Goal: Information Seeking & Learning: Learn about a topic

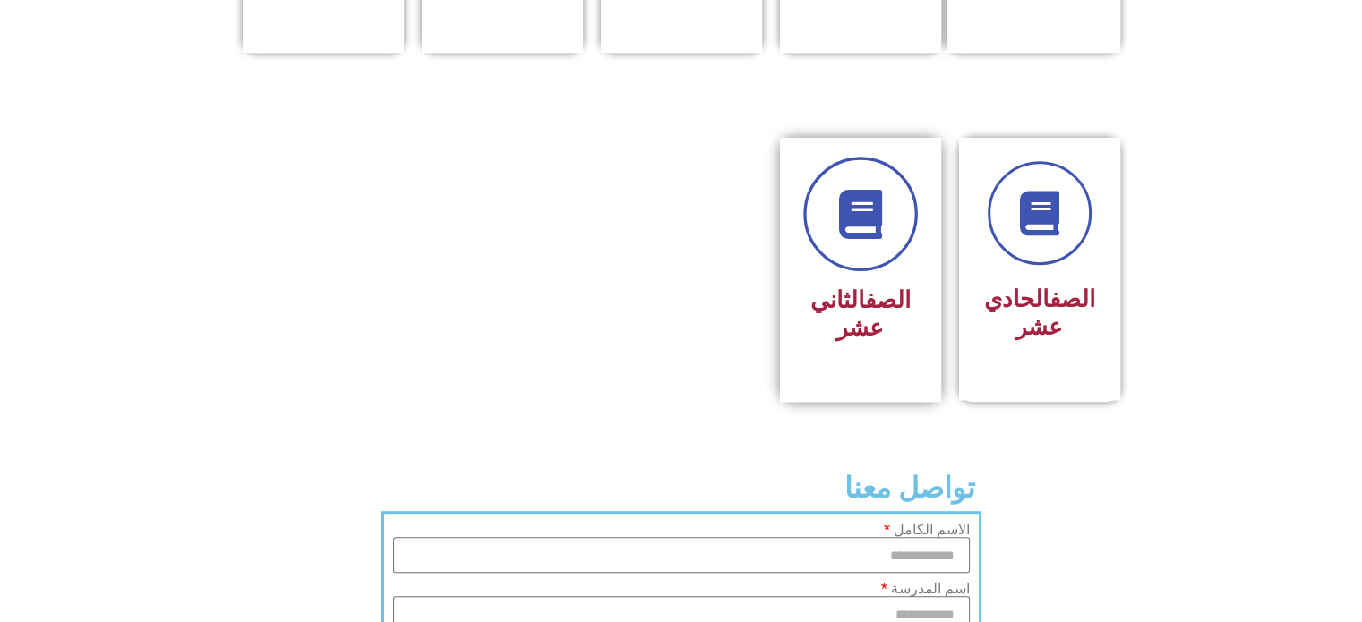
scroll to position [806, 0]
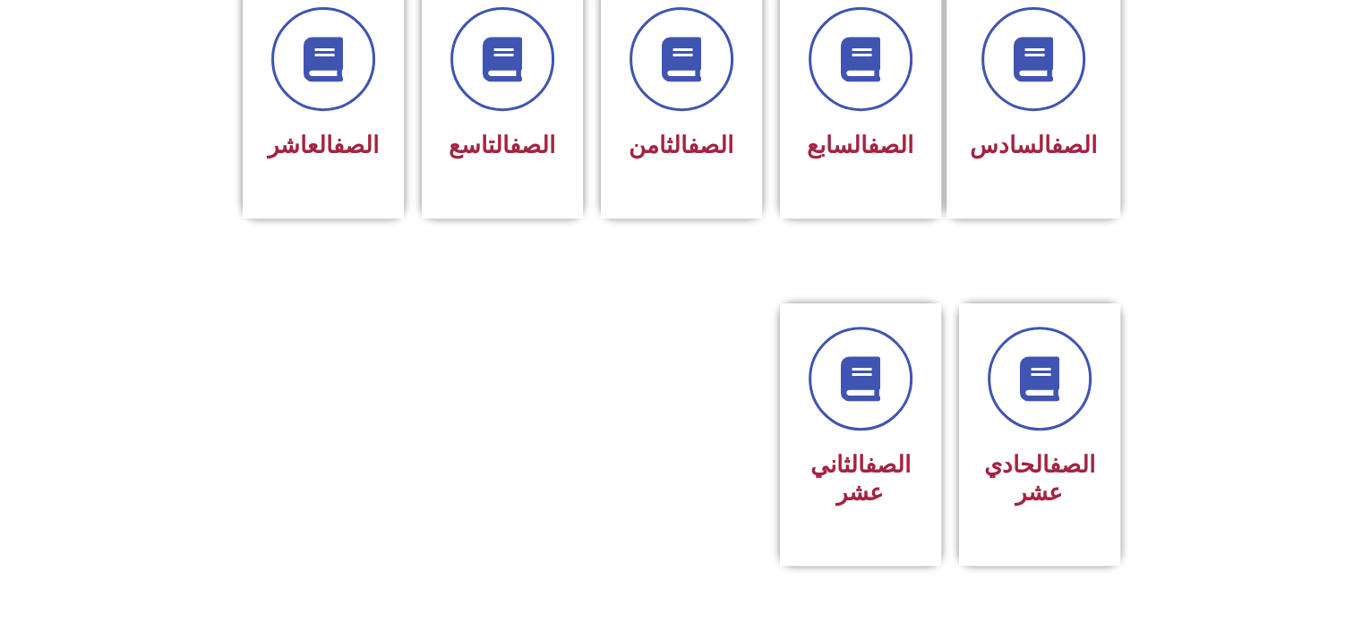
click at [854, 202] on section "الصف السادس الصف السابع الصف الثامن الصف التاسع الصف العاشر" at bounding box center [681, 121] width 1362 height 320
click at [863, 152] on div "الصف السابع" at bounding box center [860, 102] width 161 height 236
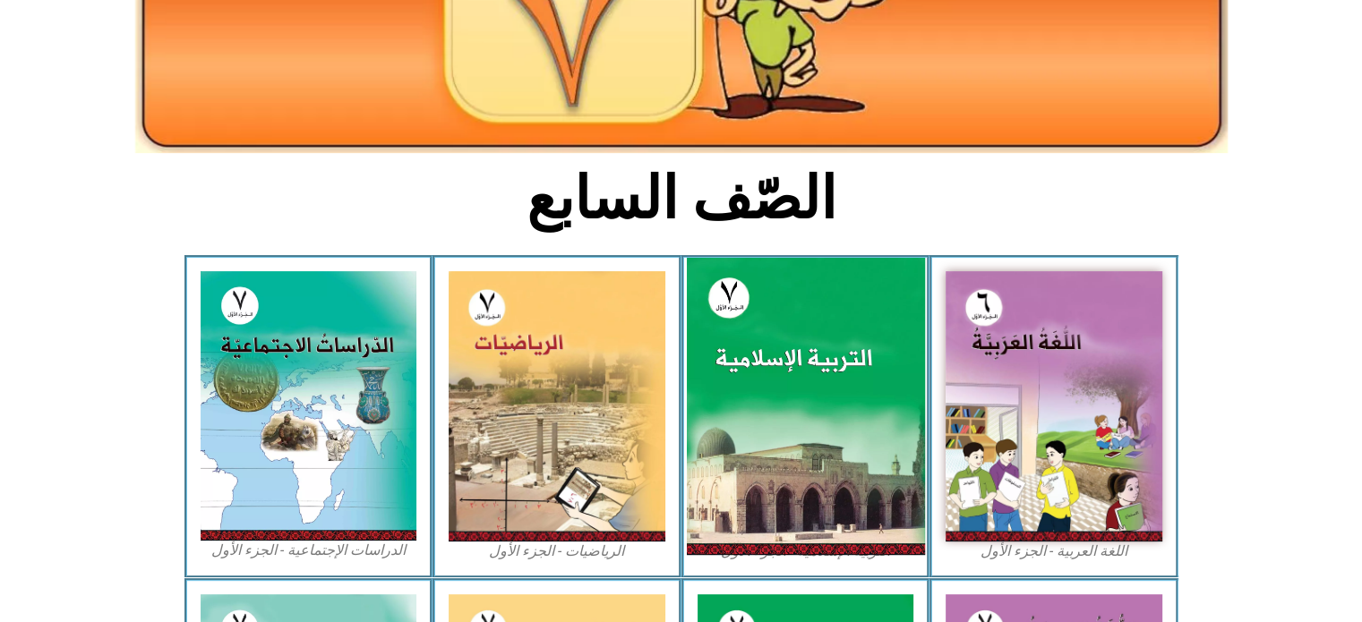
scroll to position [358, 0]
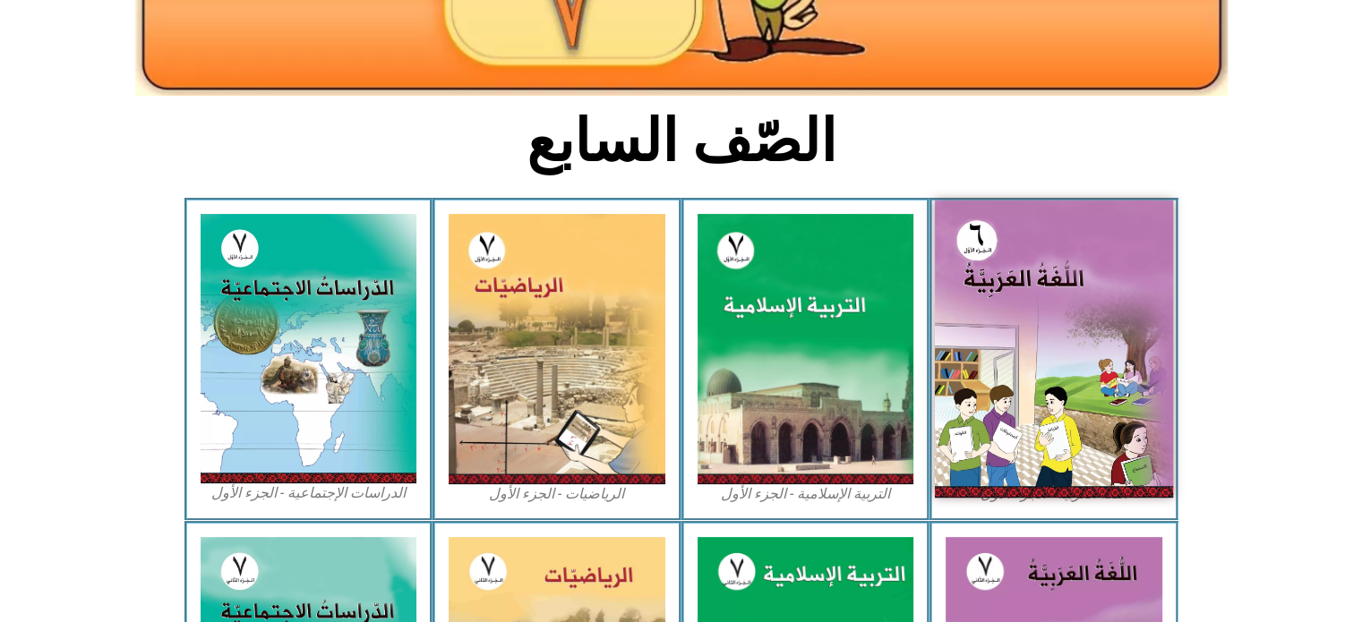
click at [1078, 269] on img at bounding box center [1054, 349] width 238 height 297
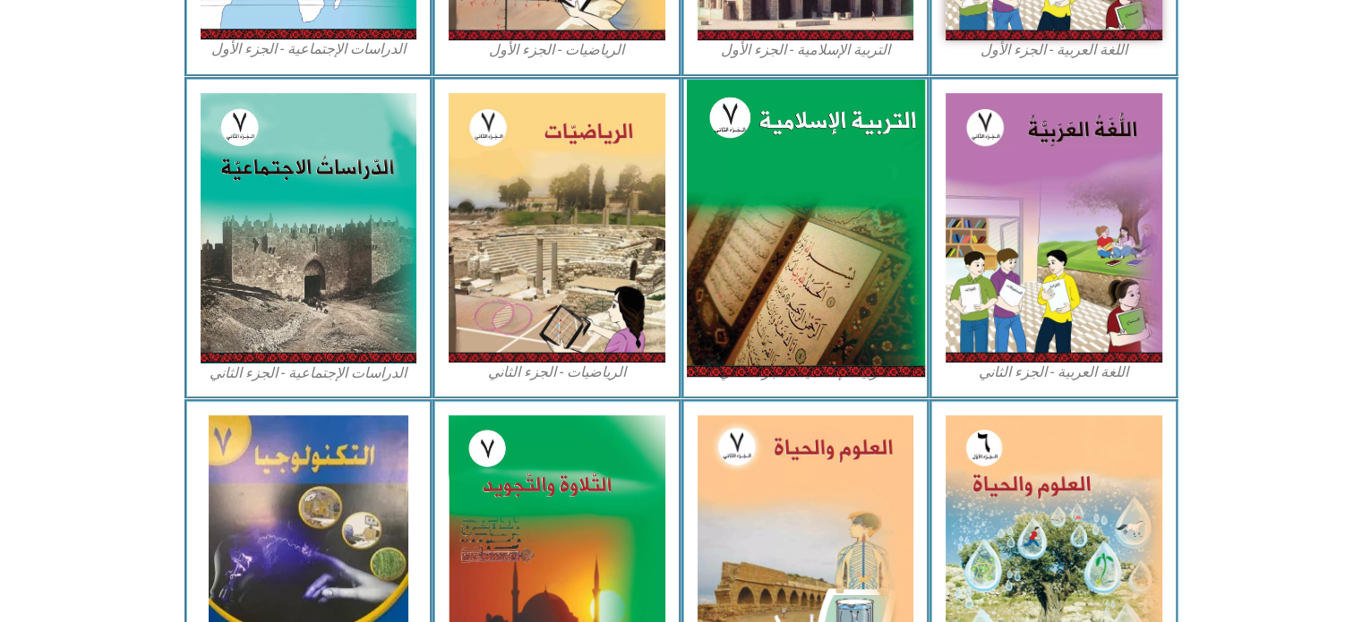
scroll to position [806, 0]
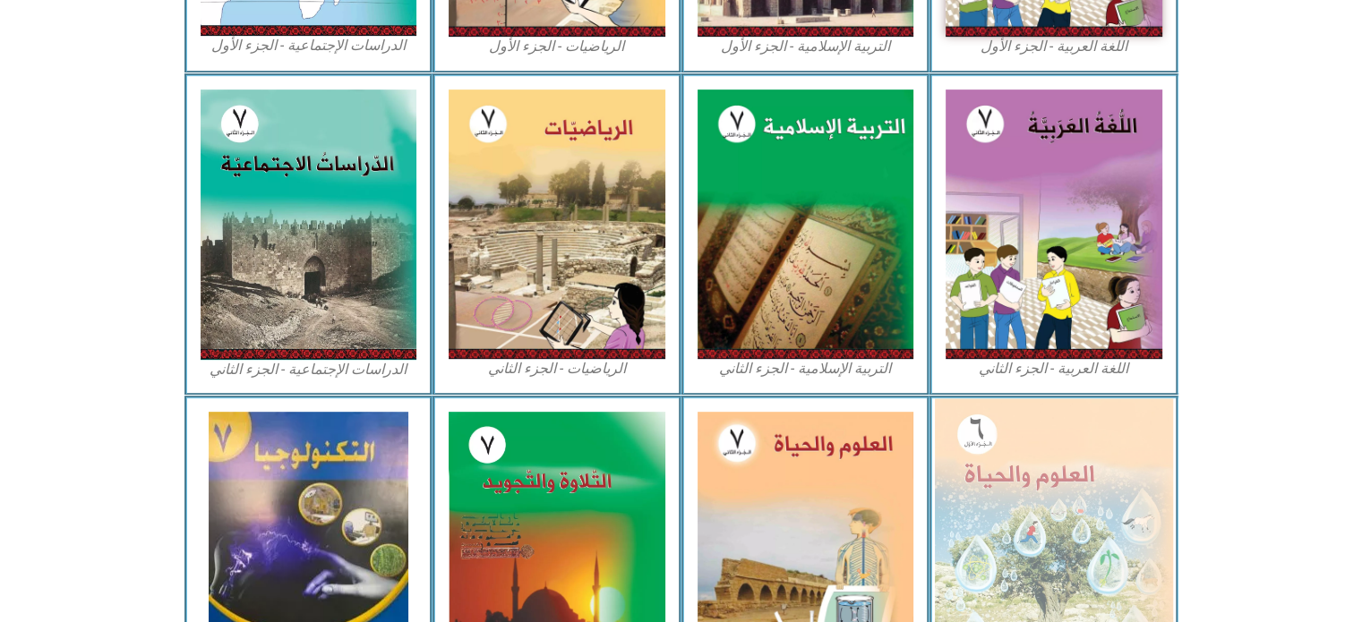
click at [995, 460] on img at bounding box center [1054, 544] width 238 height 290
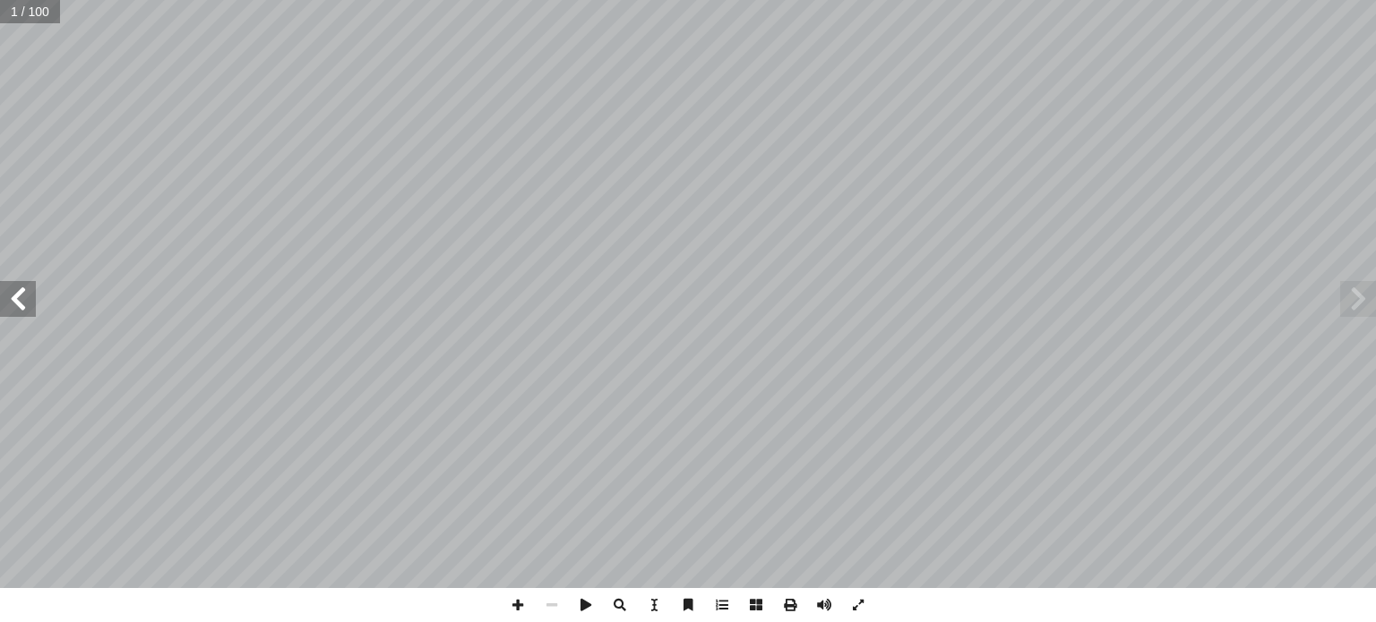
click at [14, 296] on span at bounding box center [18, 299] width 36 height 36
click at [10, 293] on span at bounding box center [18, 299] width 36 height 36
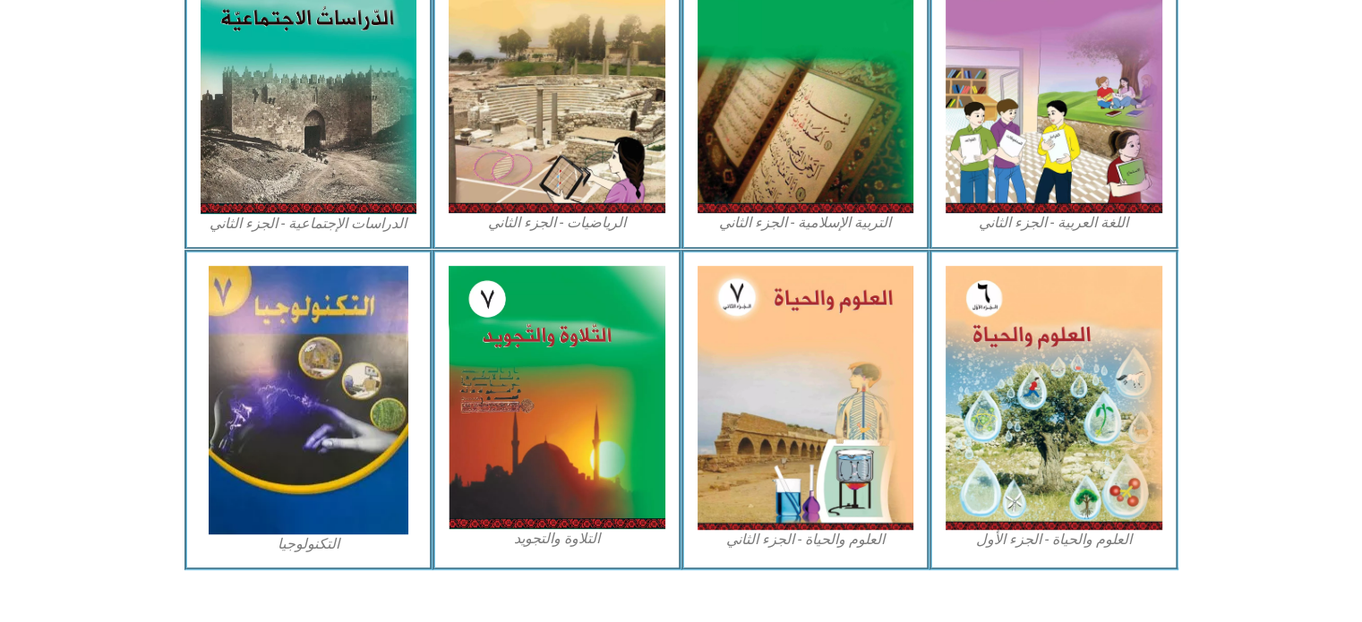
scroll to position [974, 0]
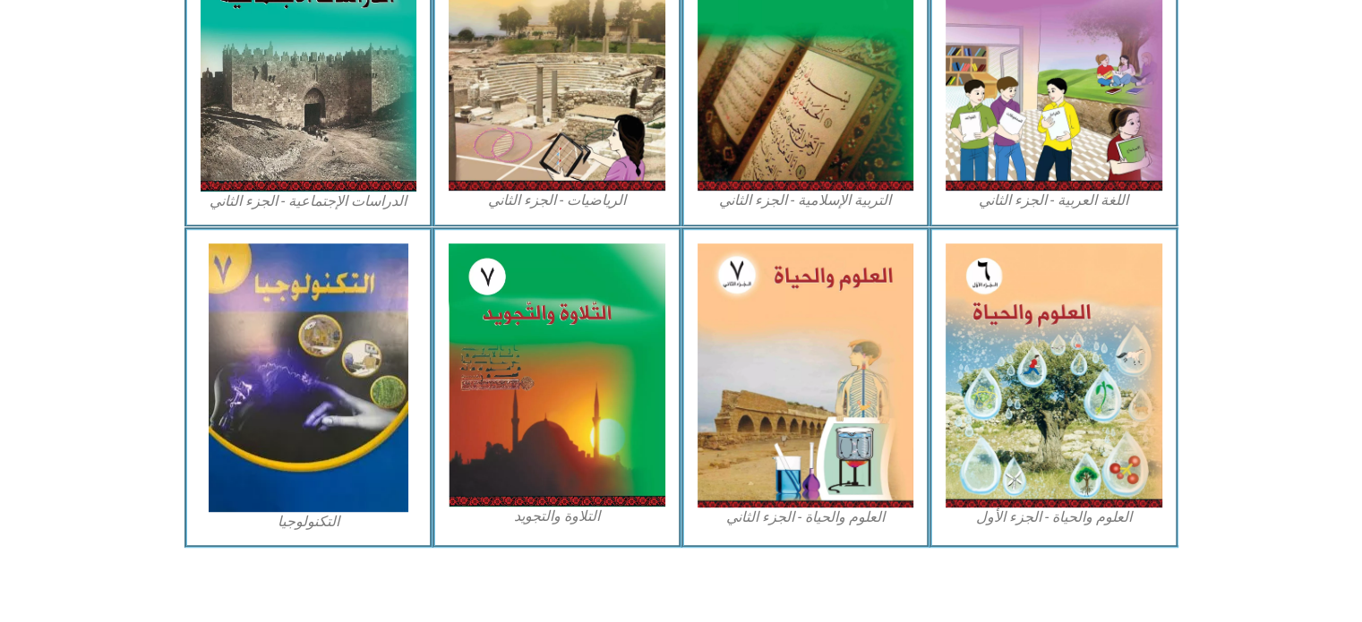
drag, startPoint x: 1375, startPoint y: 150, endPoint x: 1370, endPoint y: 572, distance: 421.9
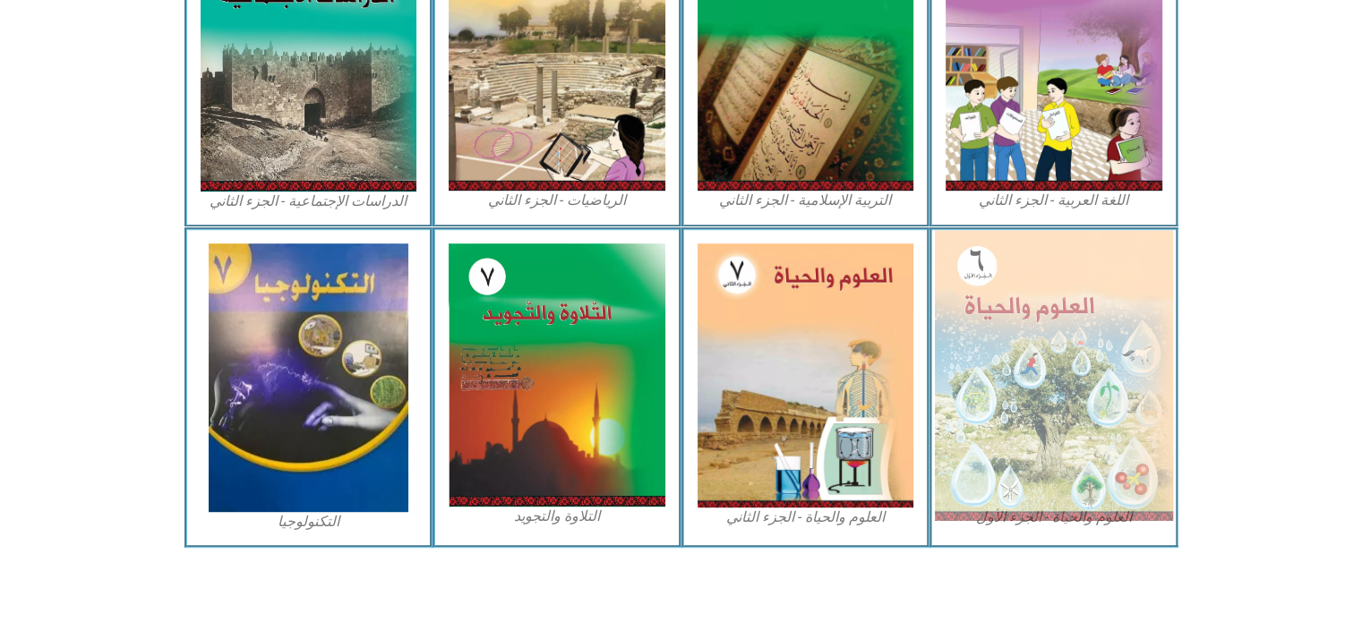
click at [992, 286] on img at bounding box center [1054, 375] width 238 height 290
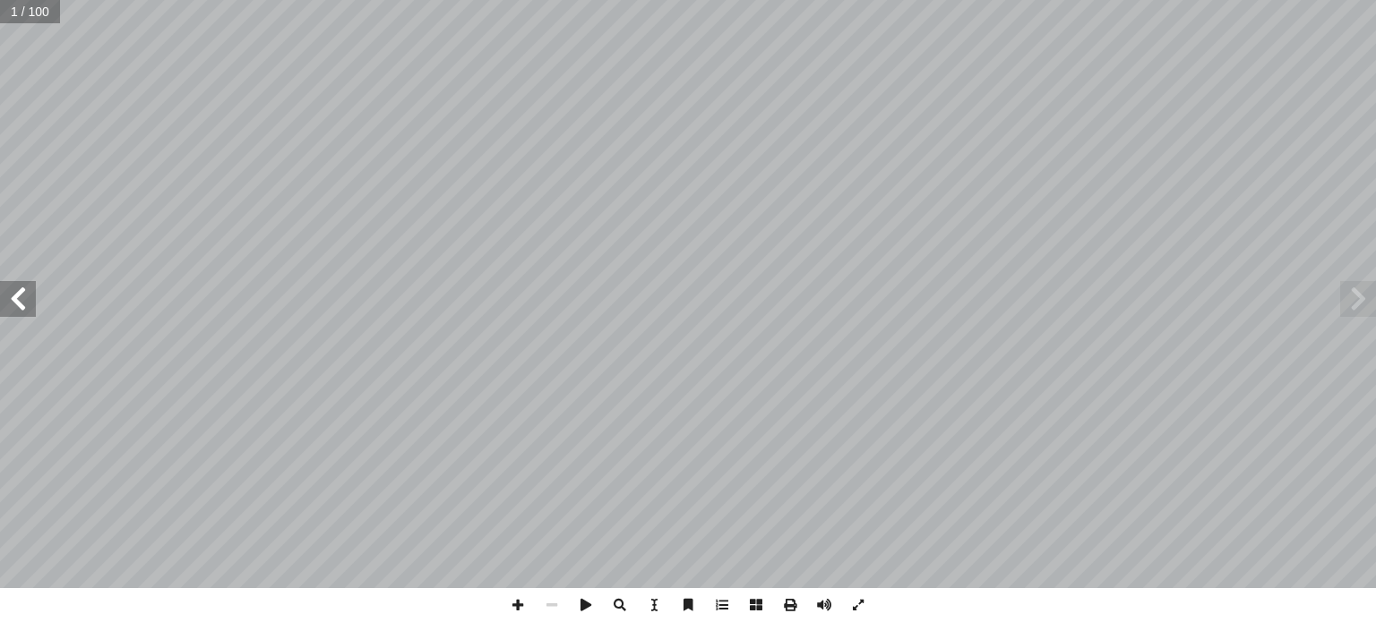
click at [7, 307] on span at bounding box center [18, 299] width 36 height 36
click at [16, 303] on span at bounding box center [18, 299] width 36 height 36
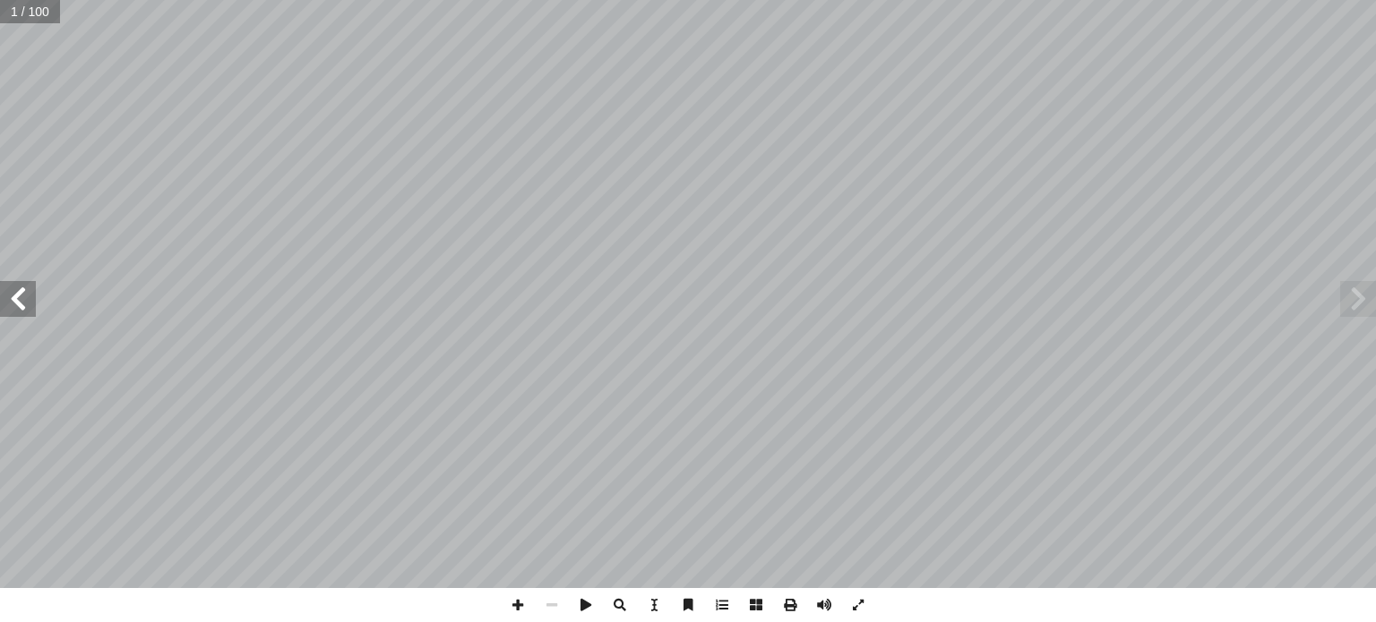
click at [16, 303] on span at bounding box center [18, 299] width 36 height 36
click at [14, 300] on span at bounding box center [18, 299] width 36 height 36
click at [11, 310] on span at bounding box center [18, 299] width 36 height 36
click at [4, 288] on span at bounding box center [18, 299] width 36 height 36
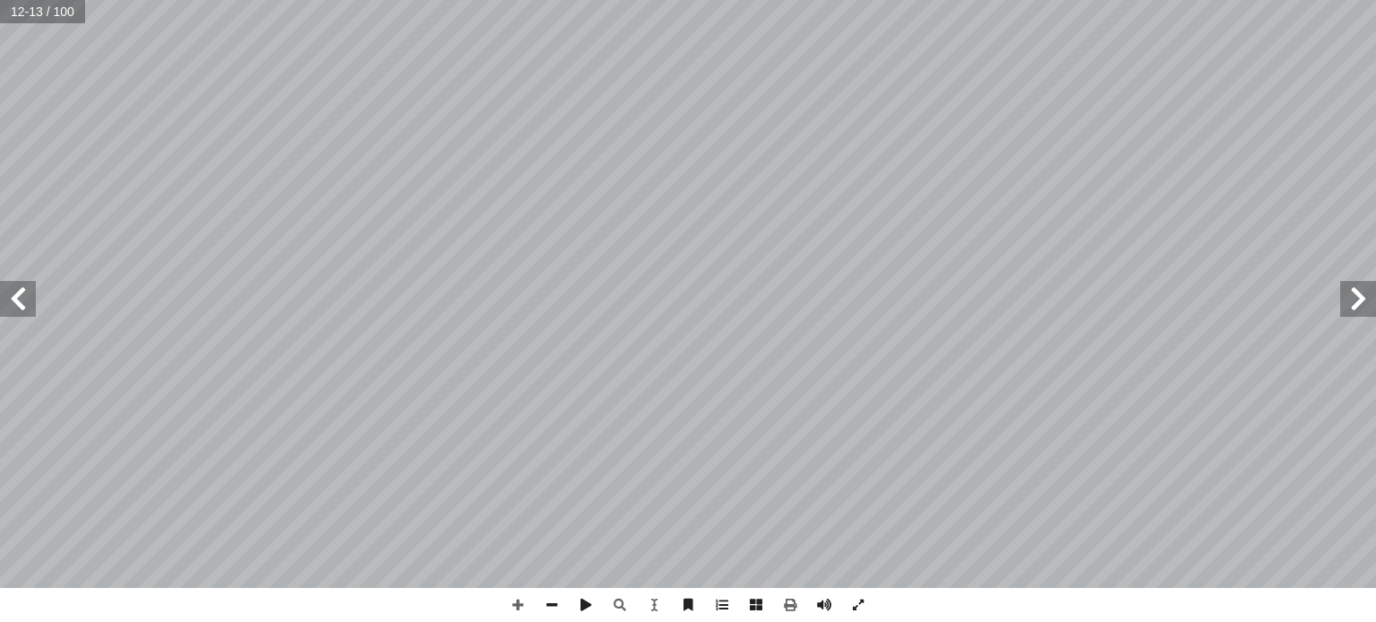
click at [1360, 311] on span at bounding box center [1358, 299] width 36 height 36
click at [34, 293] on span at bounding box center [18, 299] width 36 height 36
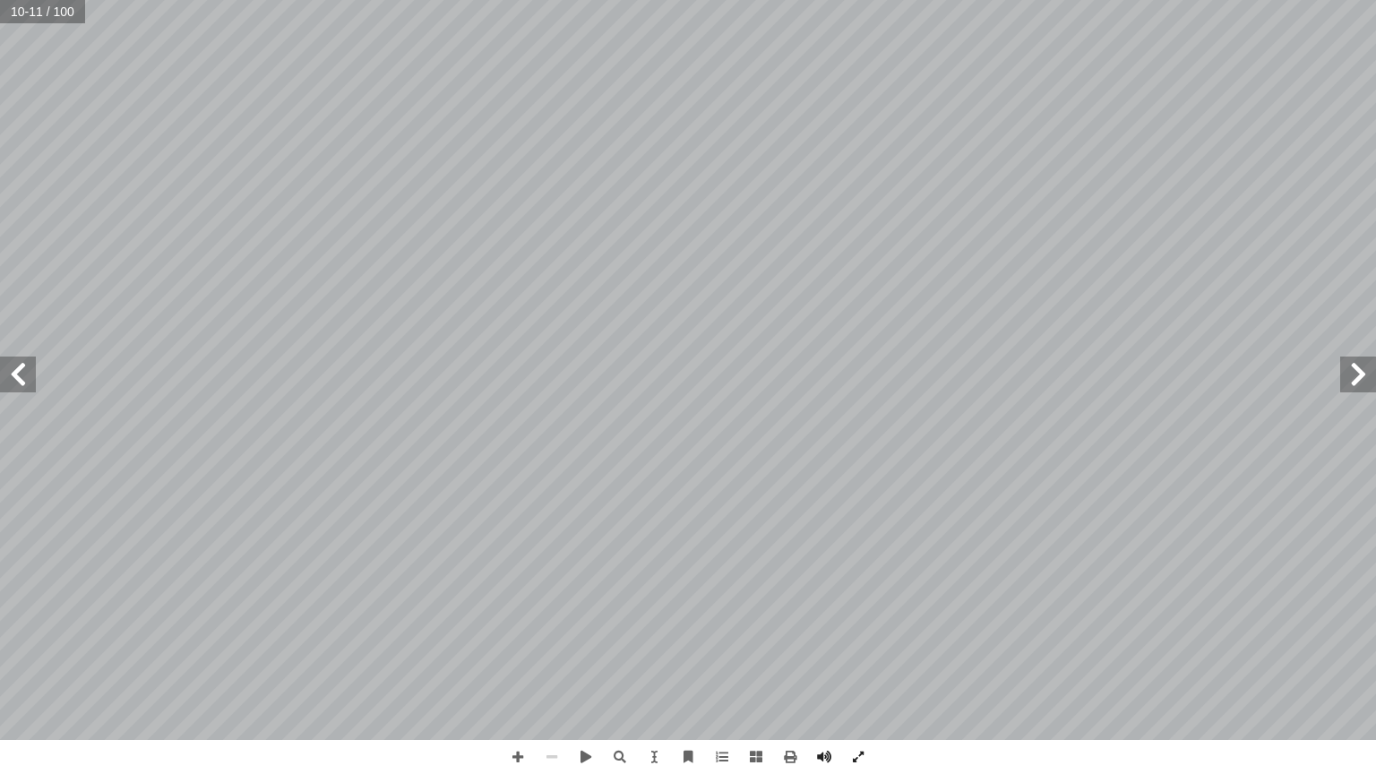
click at [7, 380] on span at bounding box center [18, 374] width 36 height 36
click at [17, 390] on span at bounding box center [18, 374] width 36 height 36
click at [857, 622] on span at bounding box center [858, 757] width 34 height 34
click at [14, 382] on span at bounding box center [18, 374] width 36 height 36
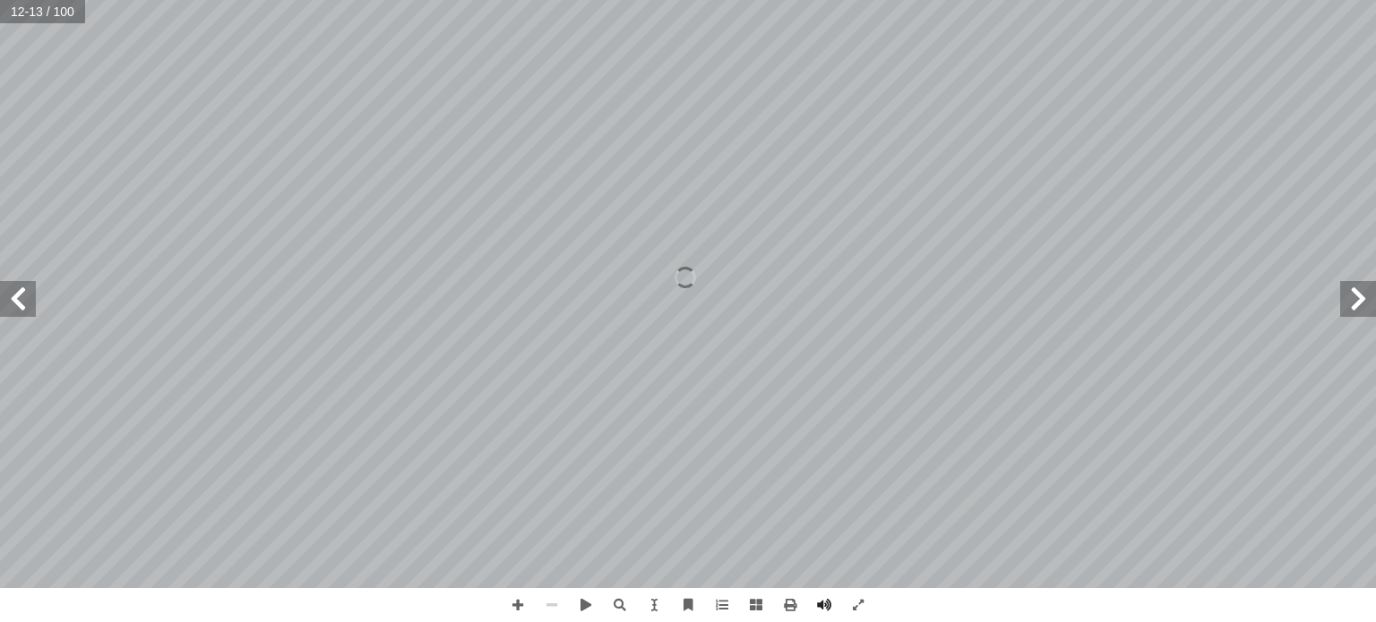
click at [1358, 311] on span at bounding box center [1358, 299] width 36 height 36
click at [1355, 306] on span at bounding box center [1358, 299] width 36 height 36
click at [13, 314] on span at bounding box center [18, 299] width 36 height 36
click at [1375, 294] on span at bounding box center [1358, 299] width 36 height 36
click at [1361, 309] on span at bounding box center [1358, 299] width 36 height 36
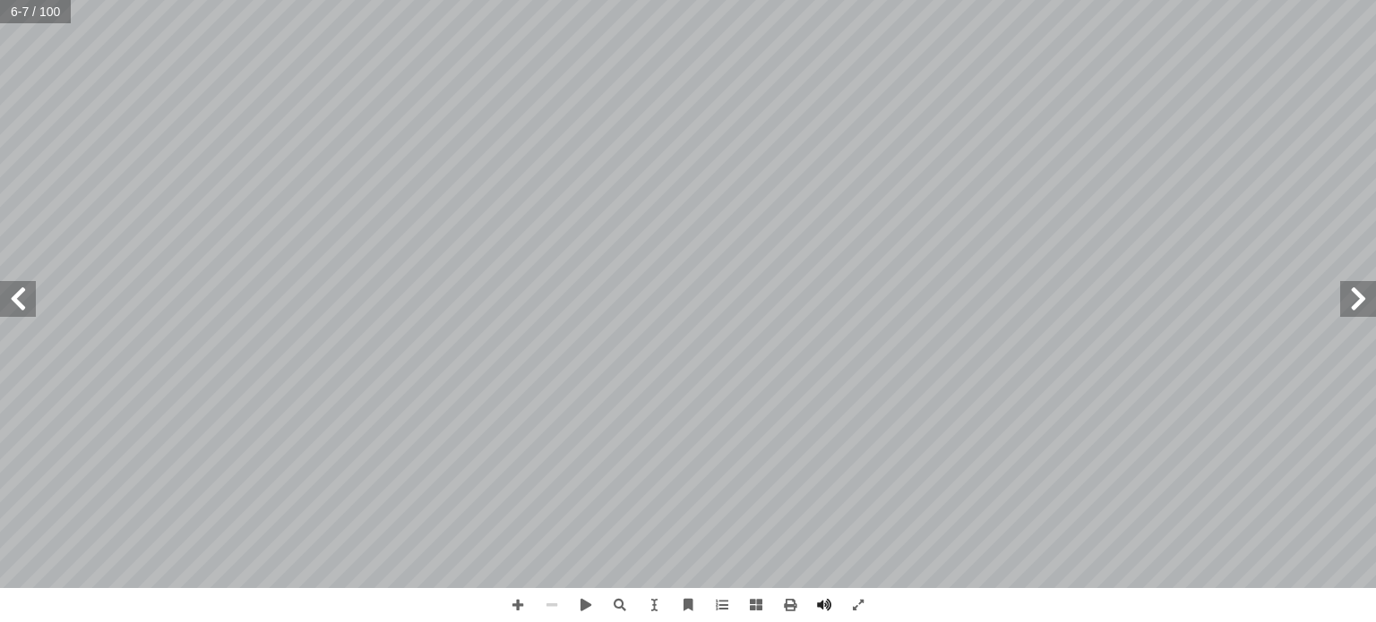
click at [4, 296] on span at bounding box center [18, 299] width 36 height 36
